Goal: Task Accomplishment & Management: Use online tool/utility

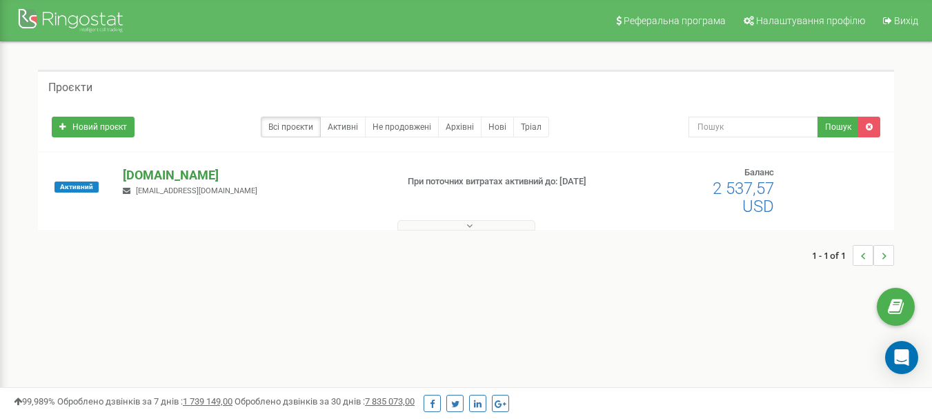
click at [152, 175] on p "[DOMAIN_NAME]" at bounding box center [254, 175] width 262 height 18
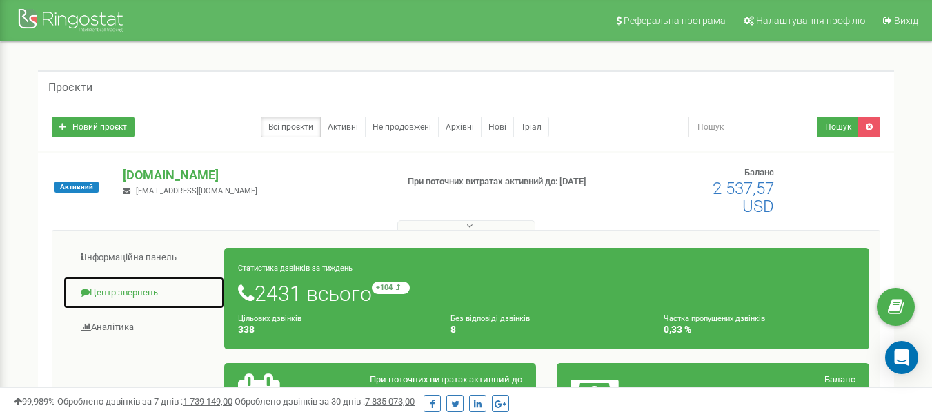
click at [135, 289] on link "Центр звернень" at bounding box center [144, 293] width 162 height 34
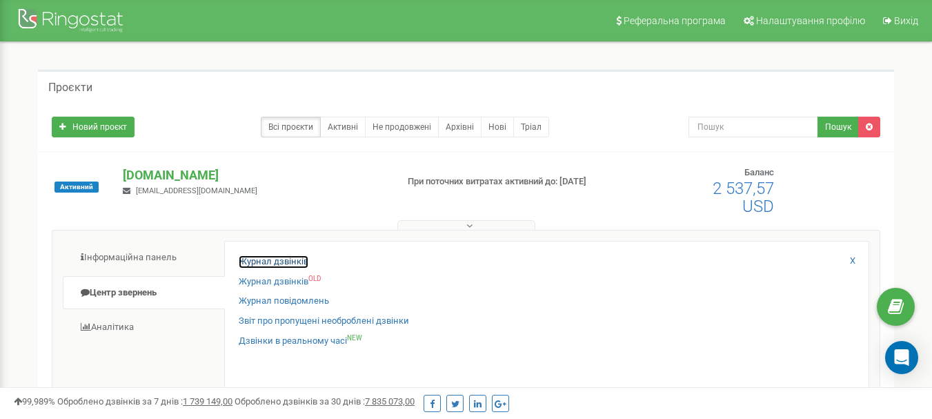
click at [262, 257] on link "Журнал дзвінків" at bounding box center [274, 261] width 70 height 13
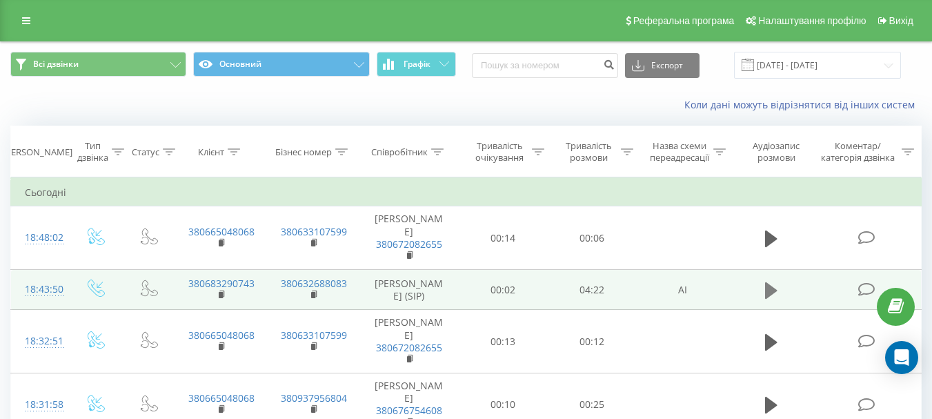
click at [769, 298] on icon at bounding box center [771, 290] width 12 height 17
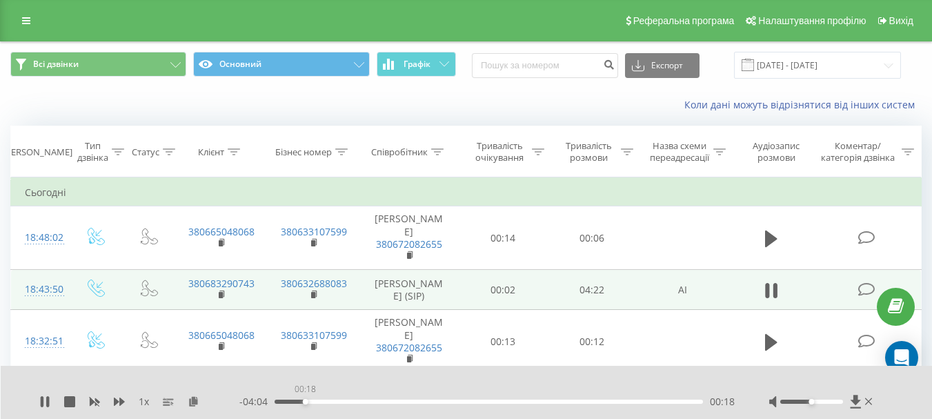
click at [305, 403] on div "00:18" at bounding box center [489, 402] width 429 height 4
click at [302, 404] on div "- 04:00 00:22 00:22" at bounding box center [487, 402] width 496 height 14
click at [300, 402] on div "00:22" at bounding box center [489, 402] width 429 height 4
click at [295, 400] on div "00:16" at bounding box center [489, 402] width 429 height 4
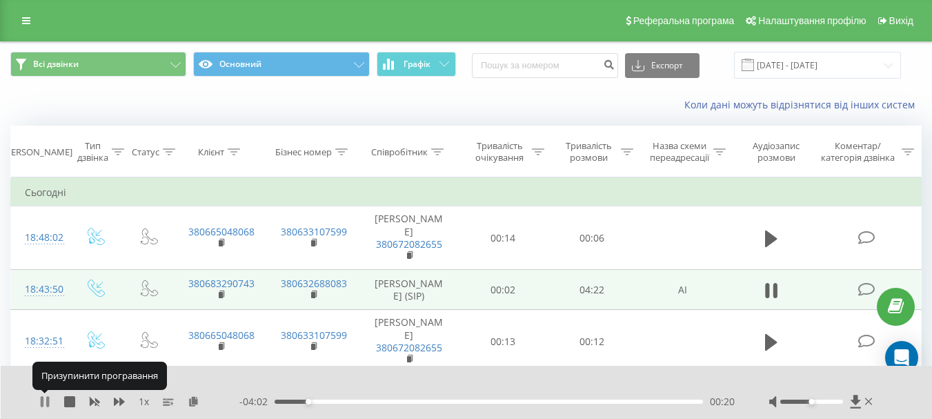
click at [46, 400] on icon at bounding box center [44, 401] width 11 height 11
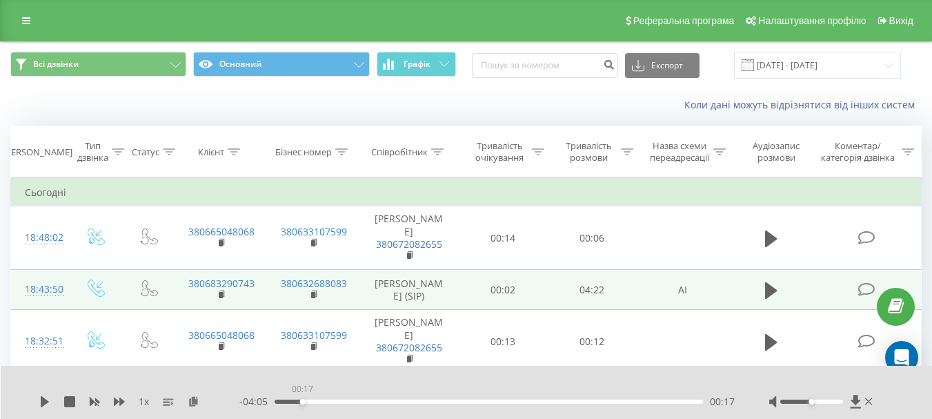
drag, startPoint x: 302, startPoint y: 400, endPoint x: 272, endPoint y: 409, distance: 31.5
click at [304, 400] on div "00:17" at bounding box center [489, 402] width 429 height 4
click at [44, 400] on icon at bounding box center [45, 401] width 8 height 11
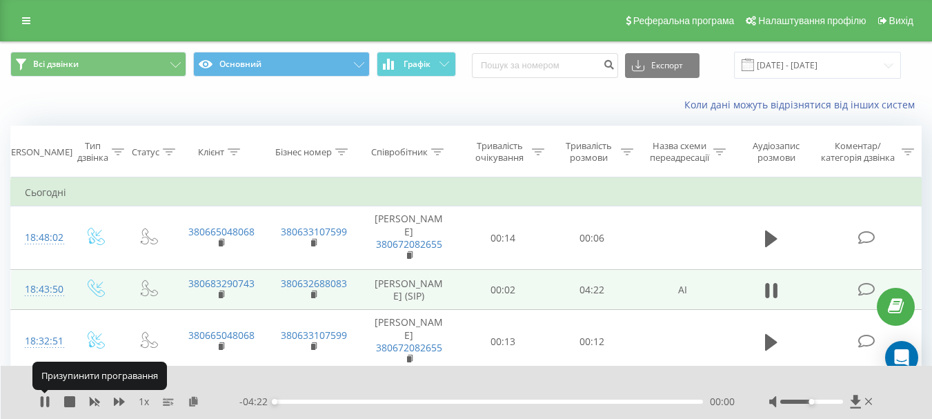
click at [44, 400] on icon at bounding box center [44, 401] width 11 height 11
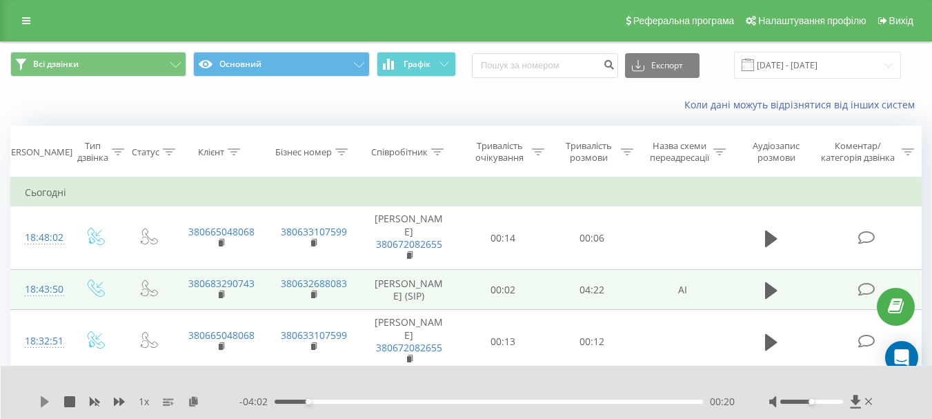
click at [42, 404] on icon at bounding box center [45, 401] width 8 height 11
drag, startPoint x: 36, startPoint y: 393, endPoint x: 44, endPoint y: 400, distance: 10.8
click at [37, 393] on div "1 x - 03:23 00:59 00:59" at bounding box center [467, 392] width 932 height 53
click at [46, 401] on icon at bounding box center [44, 401] width 11 height 11
click at [43, 397] on icon at bounding box center [44, 401] width 11 height 11
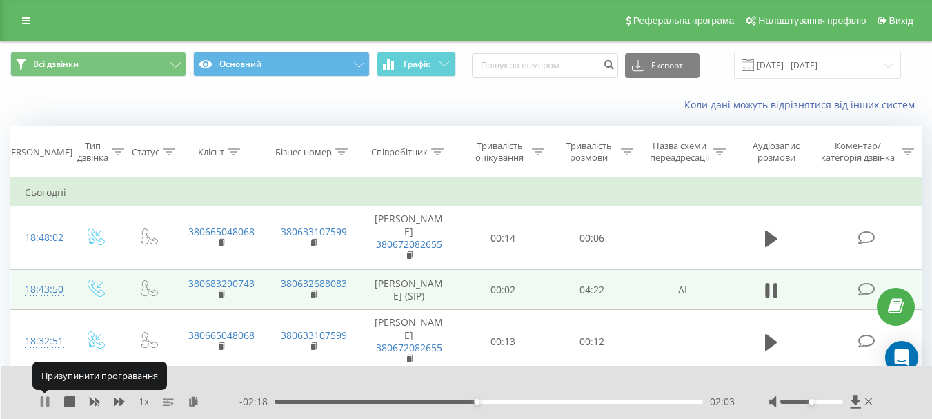
click at [42, 402] on icon at bounding box center [42, 401] width 3 height 11
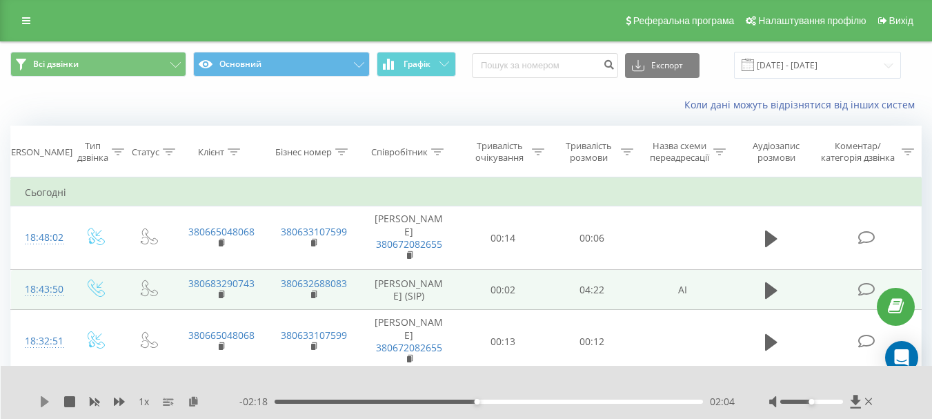
click at [47, 405] on icon at bounding box center [44, 401] width 11 height 11
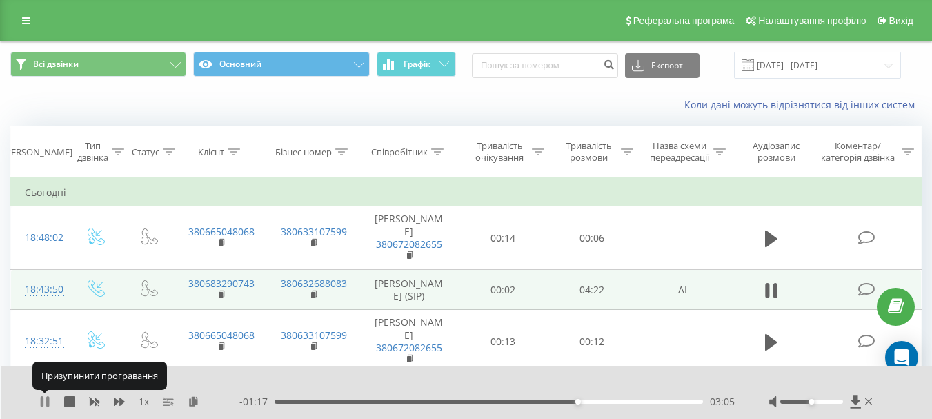
click at [46, 404] on icon at bounding box center [44, 401] width 11 height 11
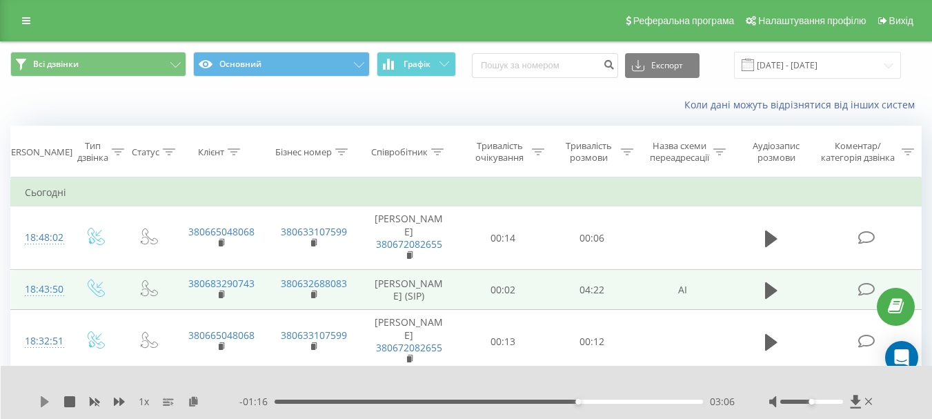
click at [48, 399] on icon at bounding box center [44, 401] width 11 height 11
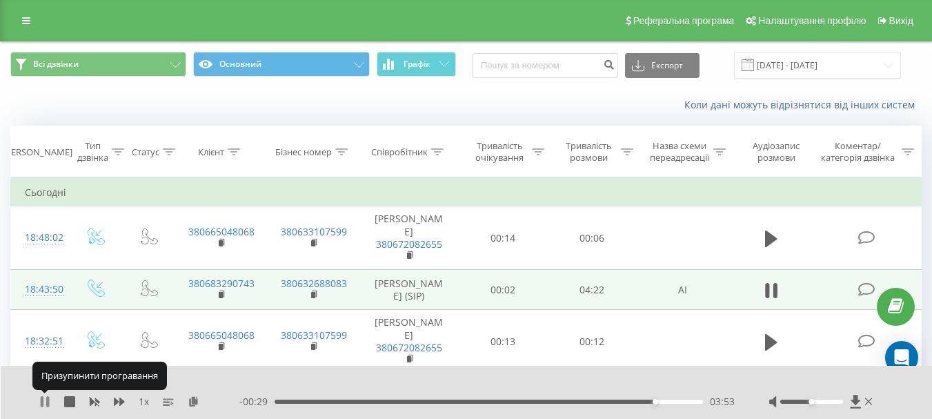
click at [48, 400] on icon at bounding box center [47, 401] width 3 height 11
